Goal: Transaction & Acquisition: Book appointment/travel/reservation

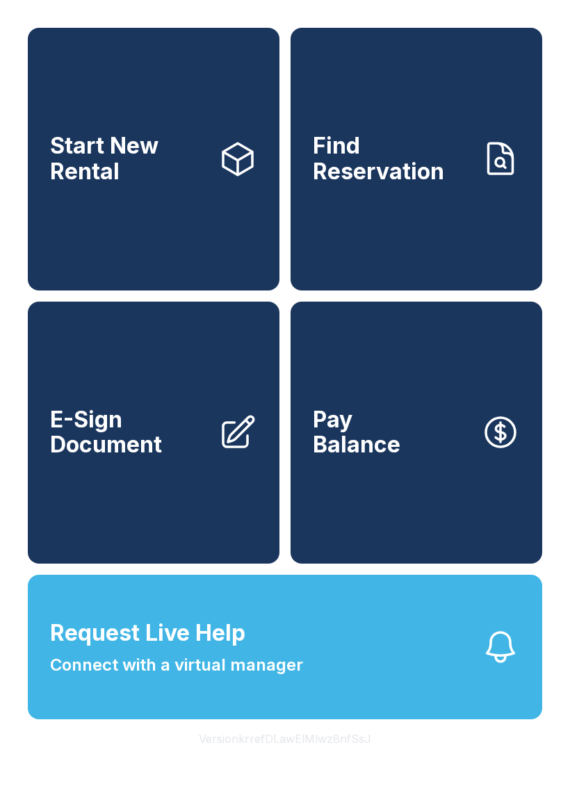
click at [166, 172] on span "Start New Rental" at bounding box center [128, 158] width 157 height 51
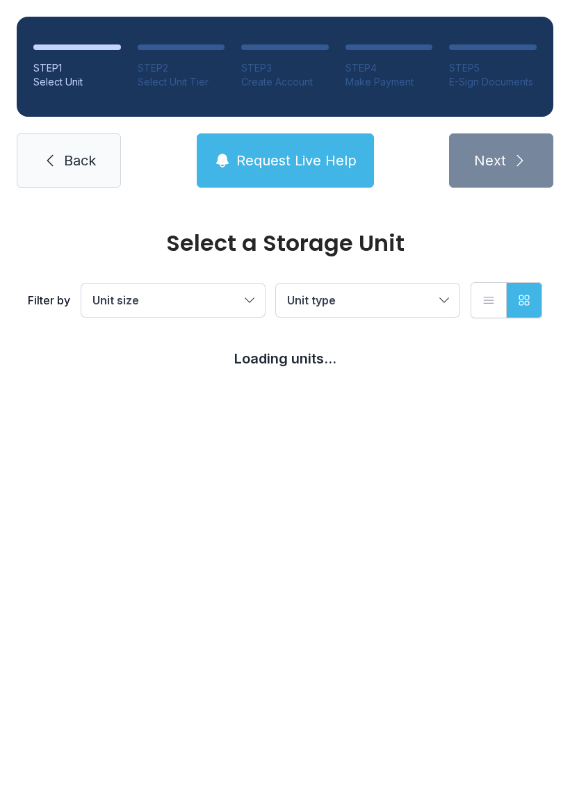
click at [186, 306] on span "Unit size" at bounding box center [165, 300] width 147 height 17
click at [148, 442] on ul "Small Medium Large Parking Extra Large" at bounding box center [173, 399] width 150 height 128
click at [160, 443] on ul "Small Medium Large Parking Extra Large" at bounding box center [173, 399] width 150 height 128
click at [405, 305] on span "Unit type" at bounding box center [360, 300] width 147 height 17
click at [327, 179] on button "Request Live Help" at bounding box center [285, 160] width 177 height 54
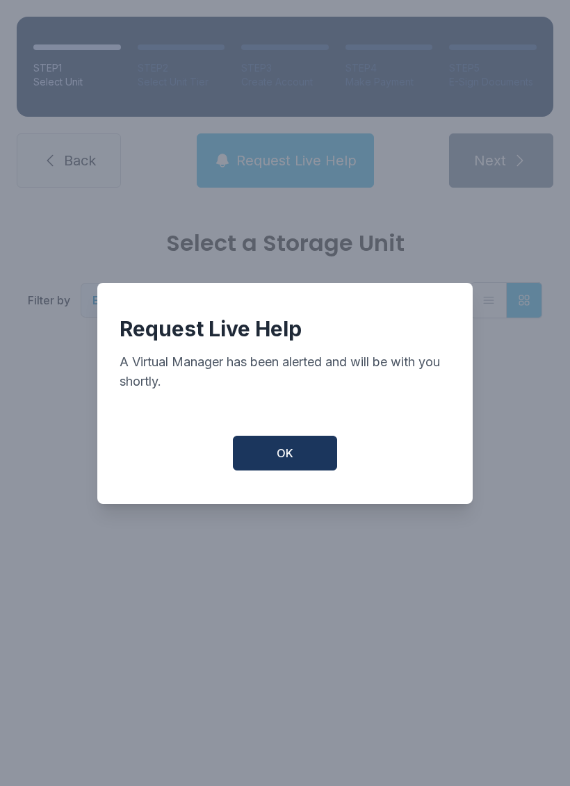
click at [296, 456] on button "OK" at bounding box center [285, 453] width 104 height 35
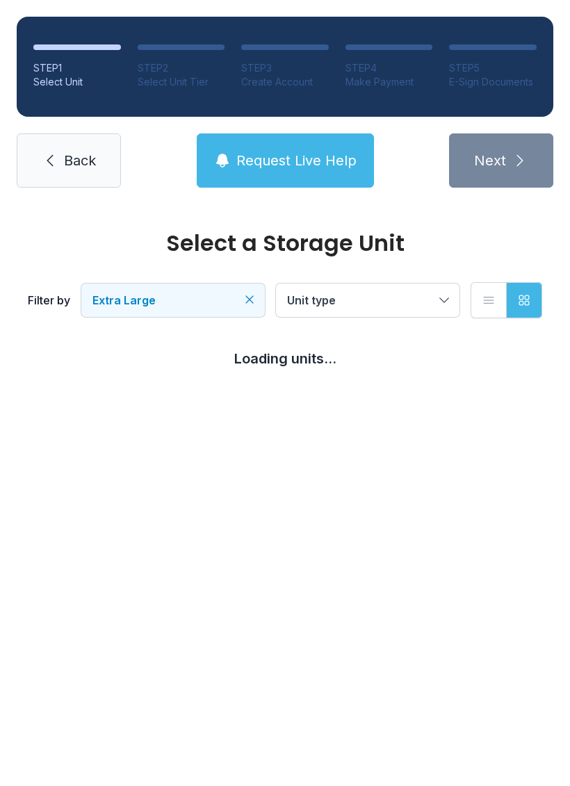
click at [67, 150] on link "Back" at bounding box center [69, 160] width 104 height 54
